Goal: Use online tool/utility: Use online tool/utility

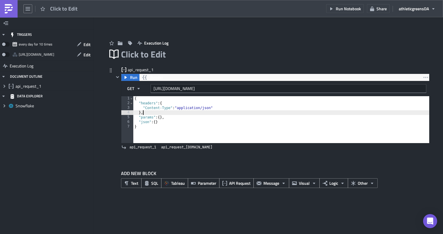
click at [211, 114] on div "{ "headers" : { "Content-Type" : "application/json" } , "params" : { } , "json"…" at bounding box center [281, 124] width 296 height 56
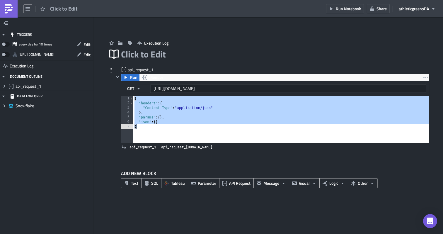
paste textarea
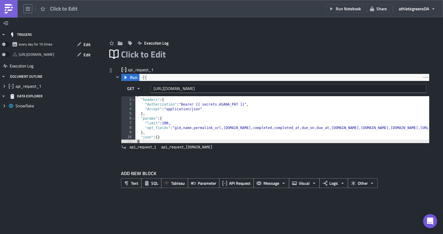
scroll to position [5, 0]
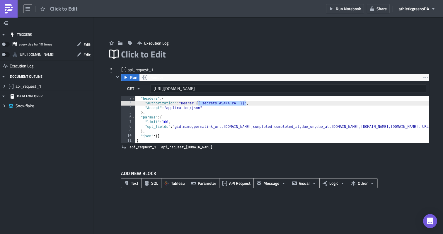
drag, startPoint x: 246, startPoint y: 104, endPoint x: 198, endPoint y: 104, distance: 48.6
click at [198, 104] on div ""headers" : { "Authorization" : "Bearer {{ secrets.ASANA_PAT }}" , "Accept" : "…" at bounding box center [371, 124] width 472 height 56
paste textarea "2/1209758309823171/1211412123237450:3d4581c6c3e36ebfa7dfc09c32d84101"
type textarea ""Authorization": "Bearer 2/1209758309823171/1211412123237450:3d4581c6c3e36ebfa7…"
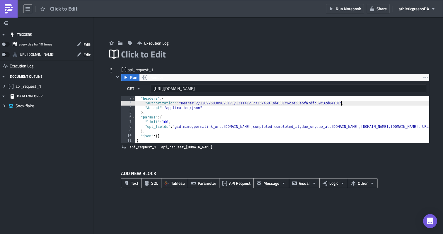
scroll to position [0, 0]
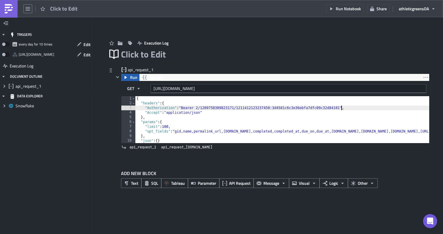
click at [135, 78] on span "Run" at bounding box center [133, 77] width 7 height 7
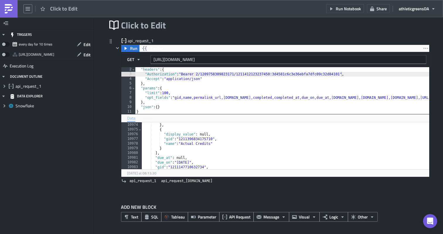
scroll to position [8156, 0]
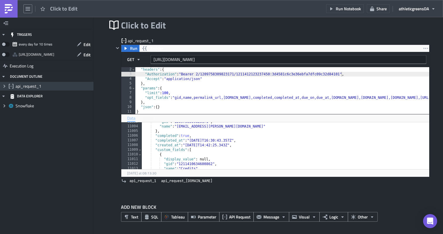
click at [4, 87] on icon at bounding box center [5, 86] width 2 height 3
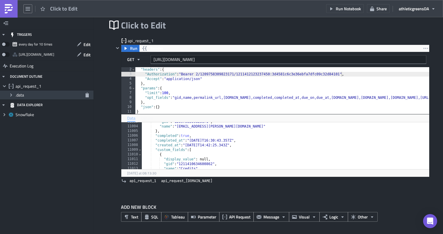
click at [11, 95] on icon at bounding box center [11, 94] width 2 height 3
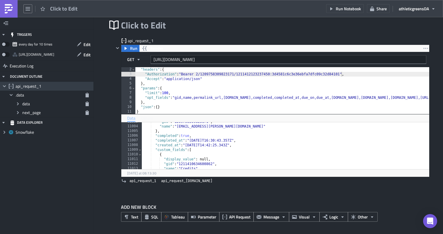
click at [4, 85] on icon "Collapse group" at bounding box center [4, 86] width 5 height 5
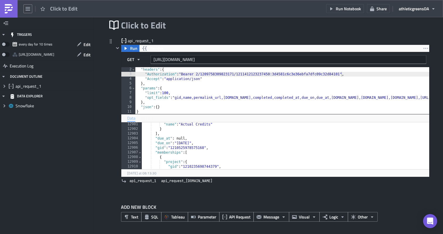
scroll to position [29, 0]
click at [358, 215] on span "Other" at bounding box center [362, 216] width 10 height 6
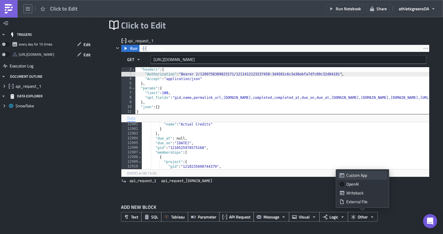
click at [355, 175] on div "Custom App" at bounding box center [365, 175] width 39 height 6
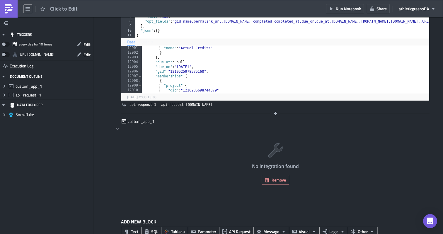
scroll to position [113, 0]
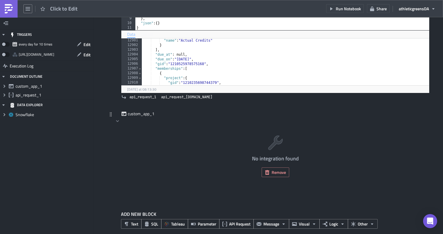
click at [128, 116] on span "custom_app_1" at bounding box center [141, 114] width 27 height 6
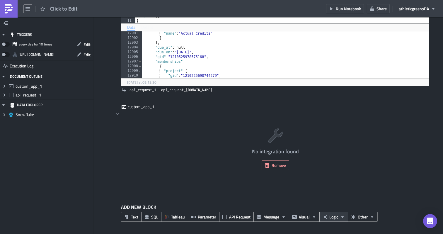
click at [328, 217] on button "Logic" at bounding box center [333, 217] width 29 height 10
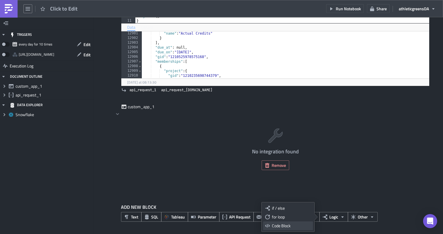
click at [292, 222] on div "Code Block" at bounding box center [291, 225] width 39 height 6
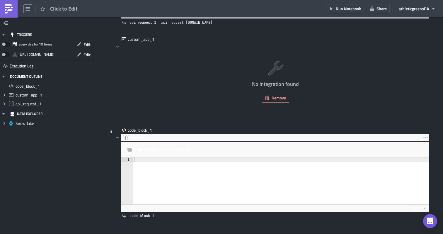
scroll to position [161, 0]
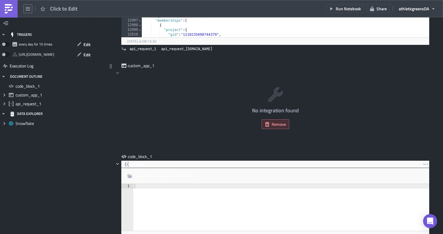
click at [279, 125] on span "Remove" at bounding box center [278, 124] width 14 height 6
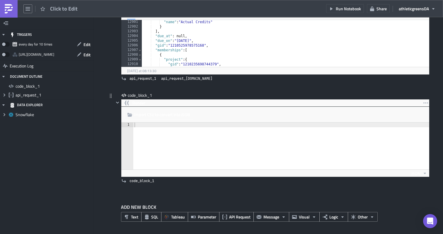
scroll to position [131, 0]
click at [425, 172] on icon "button" at bounding box center [424, 173] width 5 height 5
click at [424, 105] on button "button" at bounding box center [425, 102] width 7 height 7
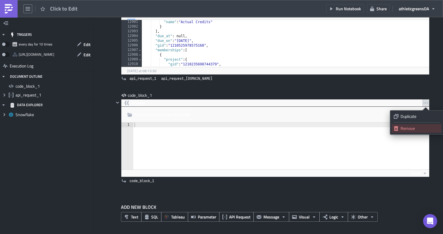
click at [405, 127] on div "Remove" at bounding box center [419, 128] width 39 height 6
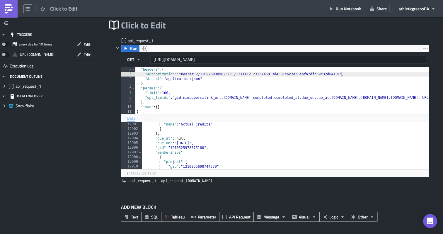
scroll to position [29, 0]
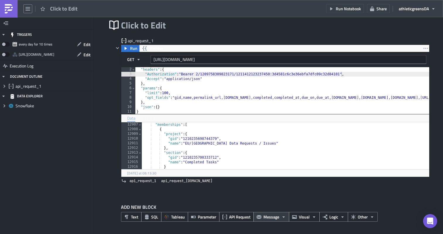
click at [282, 214] on icon "button" at bounding box center [283, 216] width 5 height 5
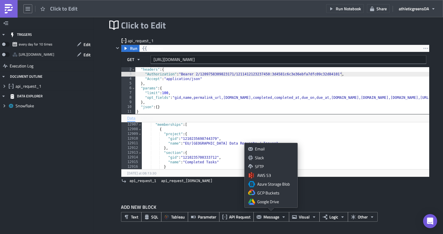
click at [325, 197] on div "ADD NEW BLOCK Text SQL Tableau Parameter API Request Message Visual Logic Other" at bounding box center [268, 214] width 322 height 40
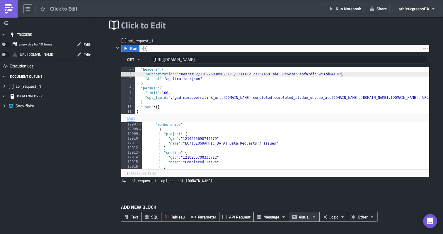
click at [310, 220] on button "Visual" at bounding box center [304, 217] width 31 height 10
click at [313, 218] on icon "button" at bounding box center [313, 216] width 5 height 5
click at [330, 218] on span "Logic" at bounding box center [333, 216] width 9 height 6
click at [334, 217] on span "Logic" at bounding box center [333, 216] width 9 height 6
click at [356, 217] on button "Other" at bounding box center [362, 217] width 30 height 10
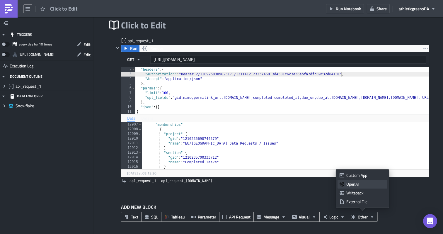
click at [354, 185] on div "OpenAI" at bounding box center [365, 184] width 39 height 6
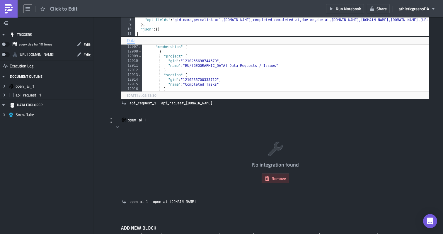
click at [277, 179] on span "Remove" at bounding box center [278, 178] width 14 height 6
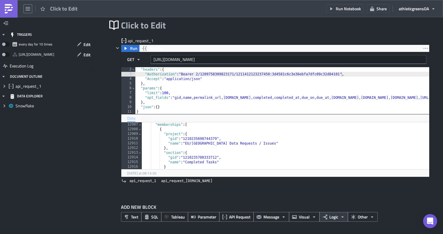
click at [342, 216] on icon "button" at bounding box center [342, 216] width 2 height 1
click at [297, 214] on div "for loop" at bounding box center [291, 217] width 39 height 6
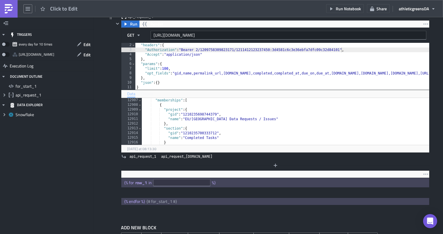
scroll to position [59, 0]
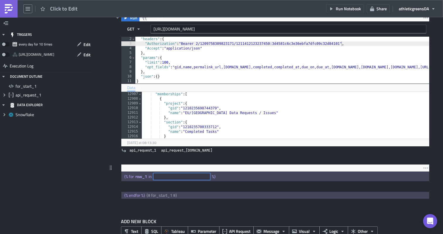
click at [192, 174] on input "text" at bounding box center [181, 176] width 57 height 7
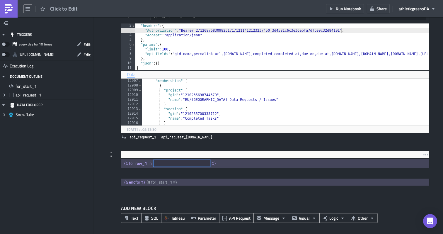
scroll to position [74, 0]
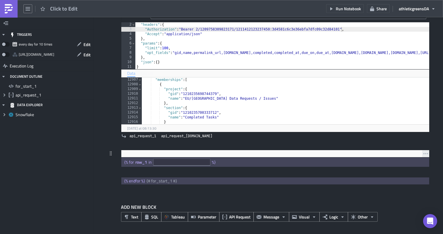
click at [424, 153] on icon "button" at bounding box center [425, 153] width 5 height 5
click at [316, 170] on div at bounding box center [271, 171] width 315 height 7
click at [275, 170] on icon "button" at bounding box center [275, 172] width 4 height 4
click at [426, 155] on icon "button" at bounding box center [425, 153] width 5 height 5
click at [412, 167] on div "Remove" at bounding box center [419, 167] width 39 height 6
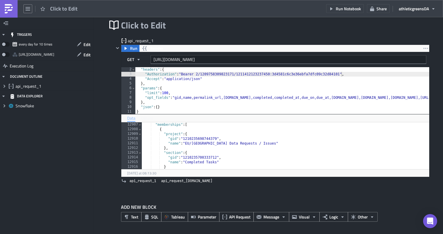
scroll to position [29, 0]
click at [206, 216] on span "Parameter" at bounding box center [207, 216] width 18 height 6
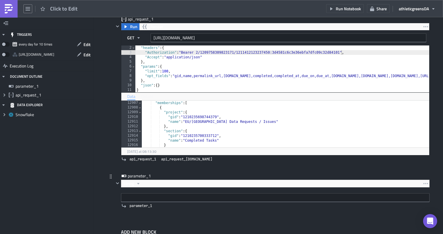
scroll to position [67, 0]
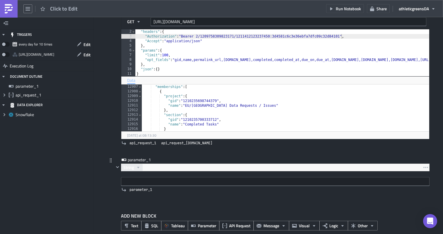
click at [136, 170] on button "String" at bounding box center [131, 167] width 21 height 7
click at [140, 168] on icon "button" at bounding box center [138, 167] width 5 height 5
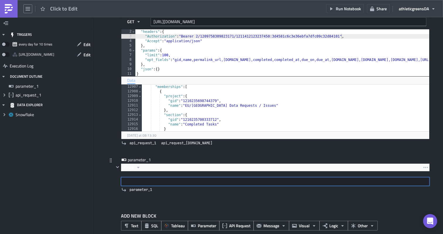
click at [151, 180] on input "text" at bounding box center [275, 181] width 308 height 9
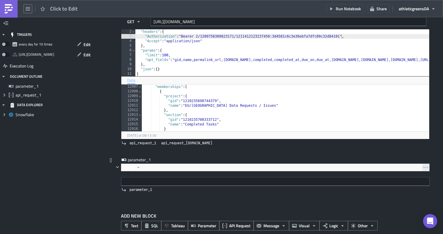
click at [426, 167] on icon "button" at bounding box center [425, 167] width 5 height 5
click at [136, 166] on icon "button" at bounding box center [138, 167] width 5 height 5
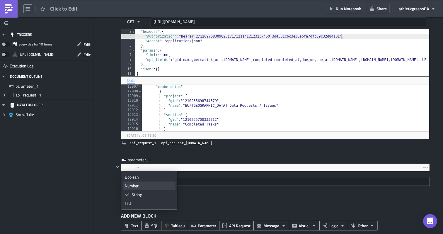
click at [140, 188] on div "Number" at bounding box center [149, 186] width 49 height 6
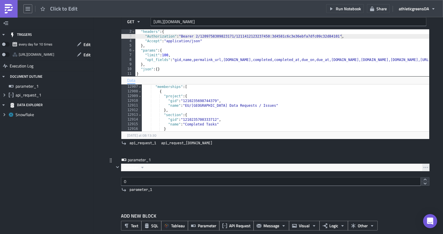
click at [424, 166] on icon "button" at bounding box center [425, 167] width 5 height 5
click at [406, 191] on div "Remove" at bounding box center [419, 193] width 39 height 6
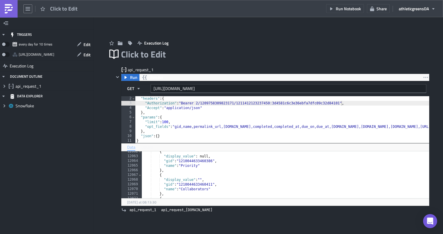
scroll to position [29, 0]
